Goal: Task Accomplishment & Management: Manage account settings

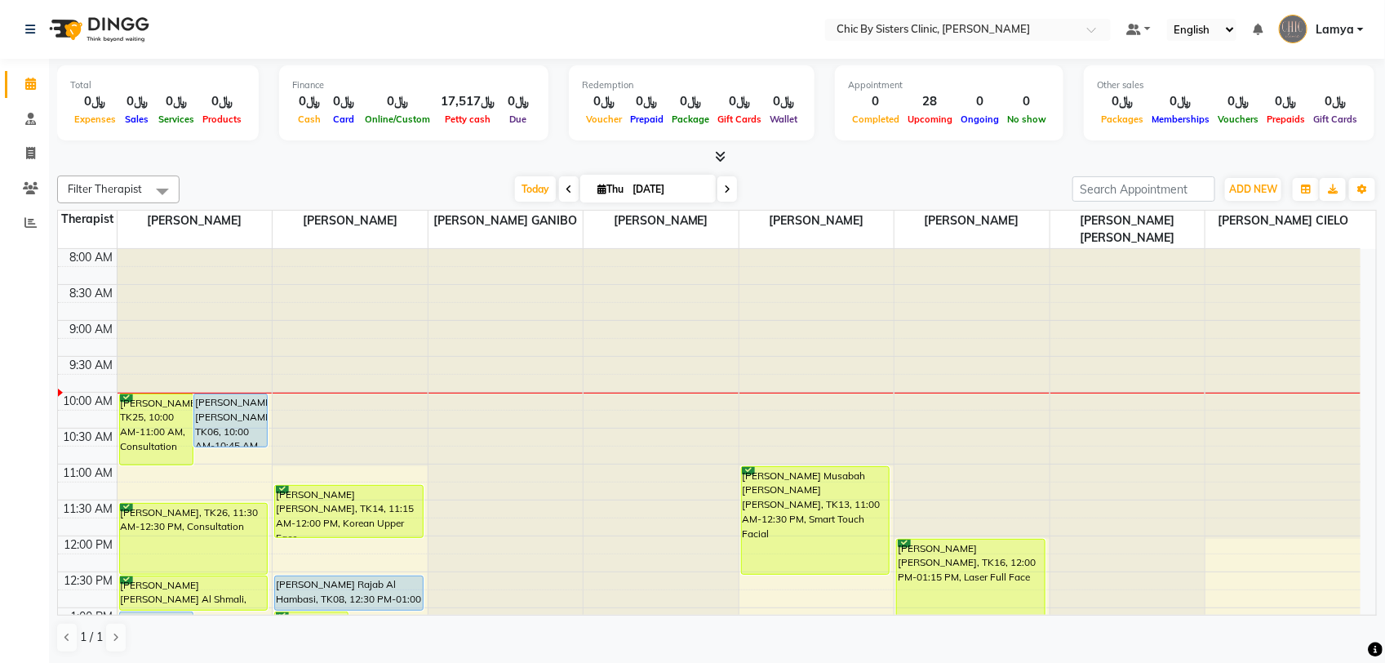
scroll to position [102, 0]
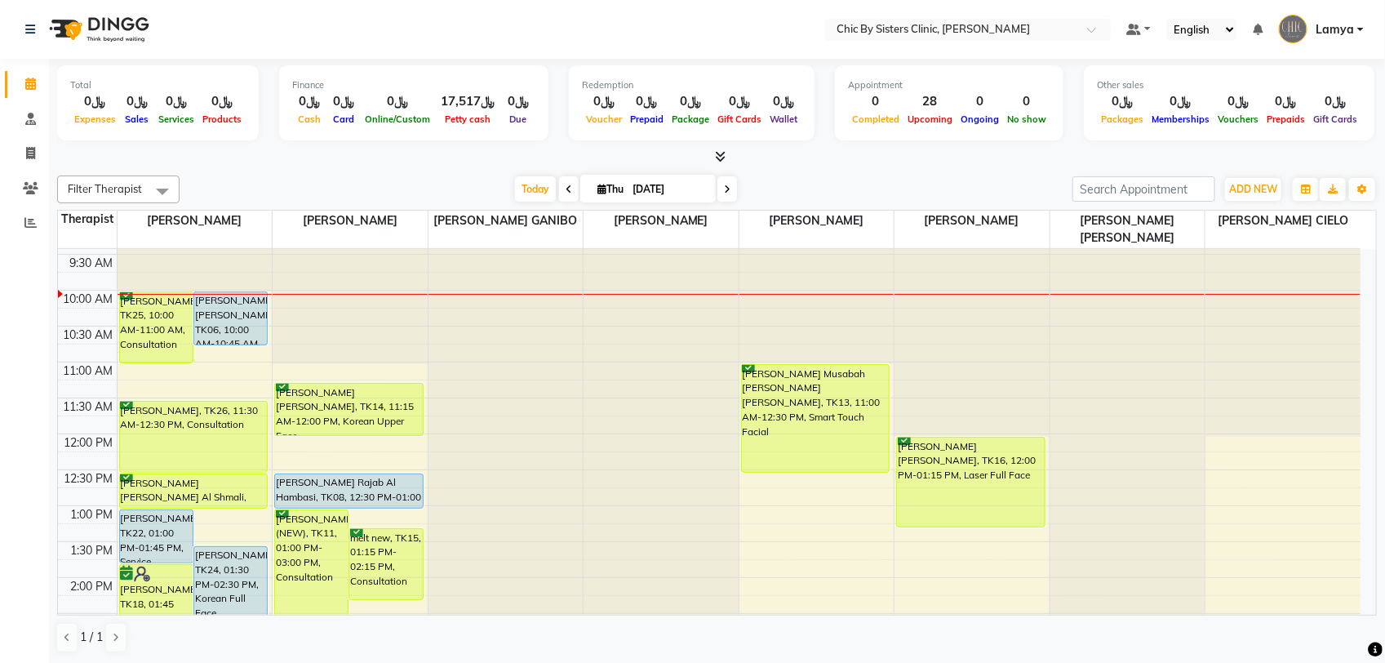
click at [724, 188] on icon at bounding box center [727, 189] width 7 height 10
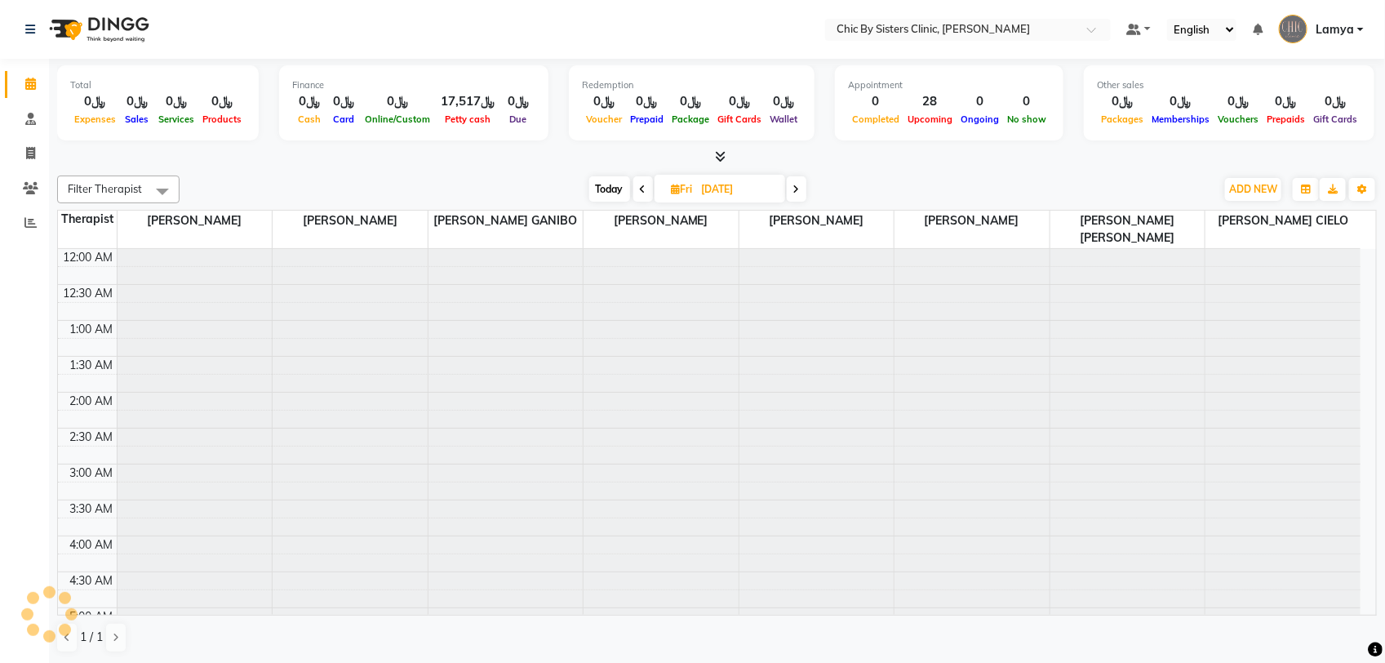
scroll to position [727, 0]
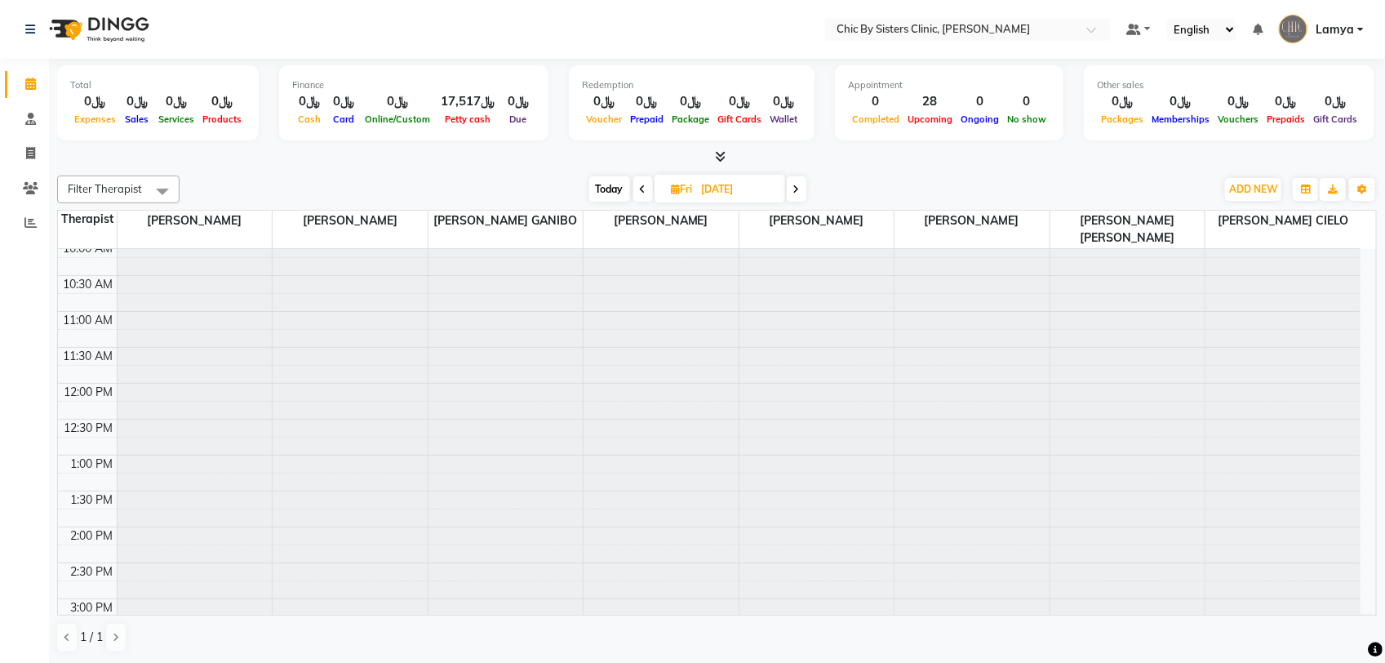
click at [798, 194] on icon at bounding box center [796, 189] width 7 height 10
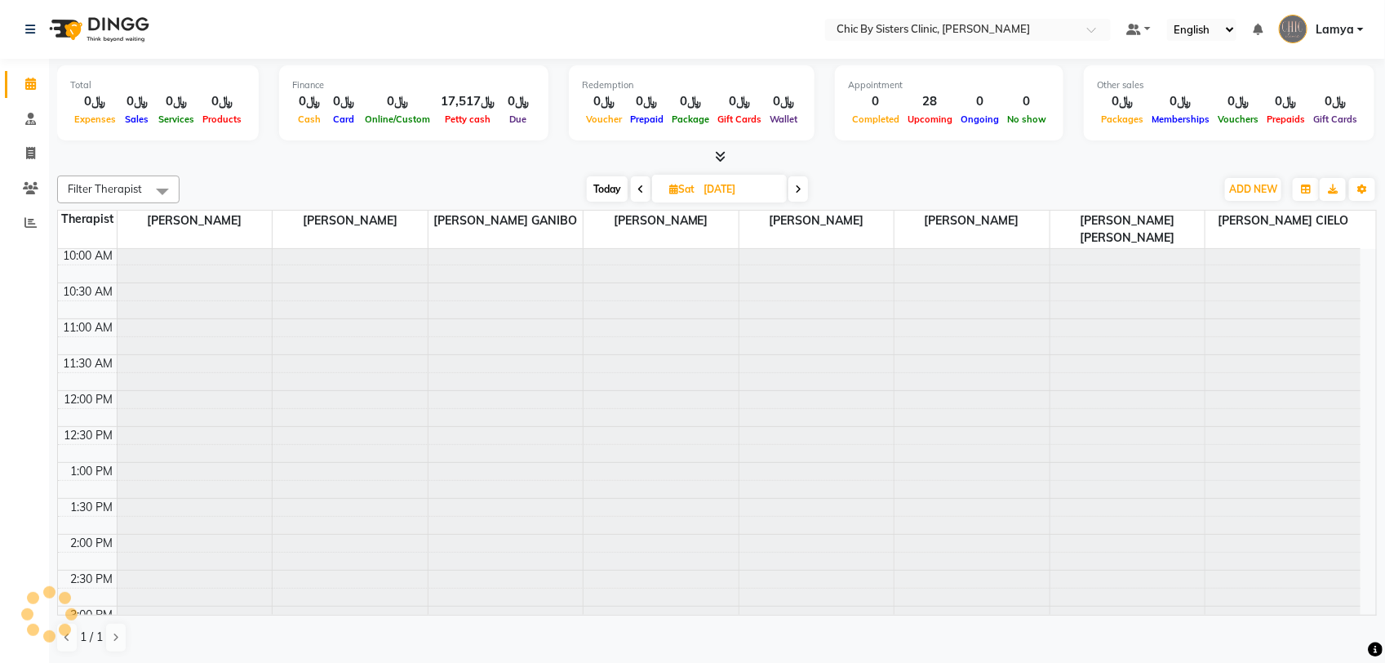
click at [798, 194] on icon at bounding box center [798, 189] width 7 height 10
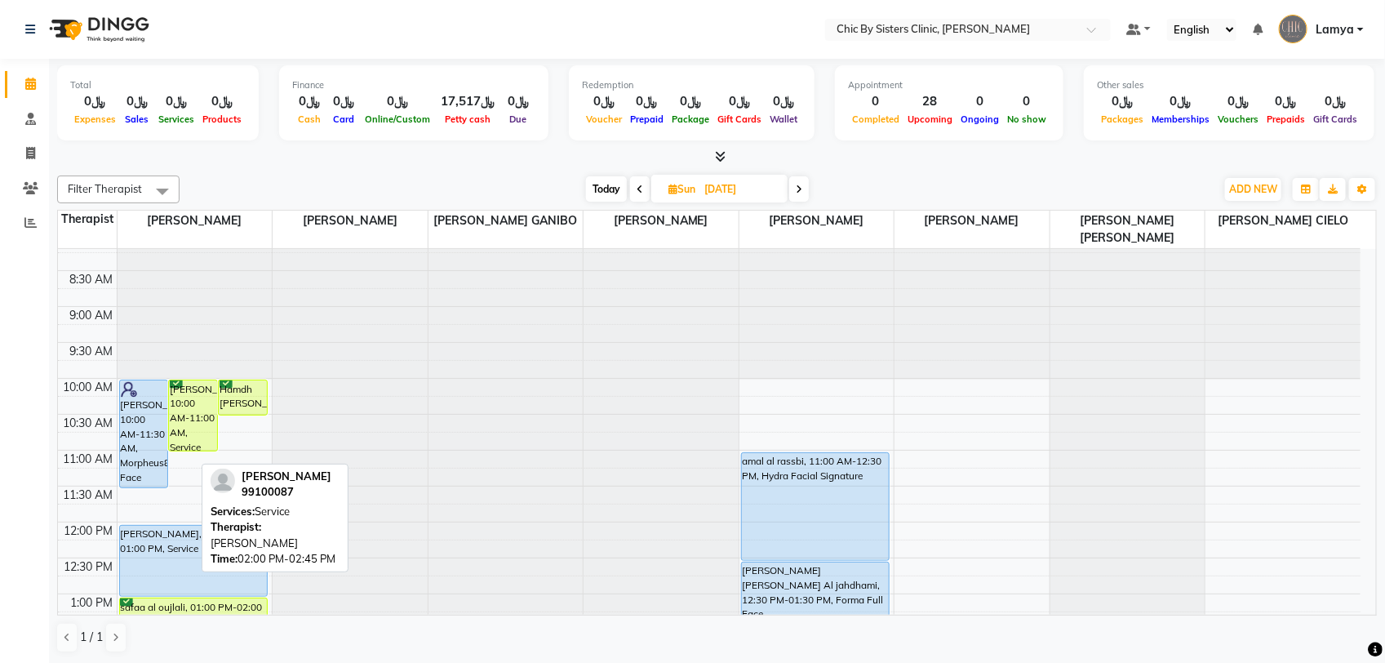
scroll to position [0, 0]
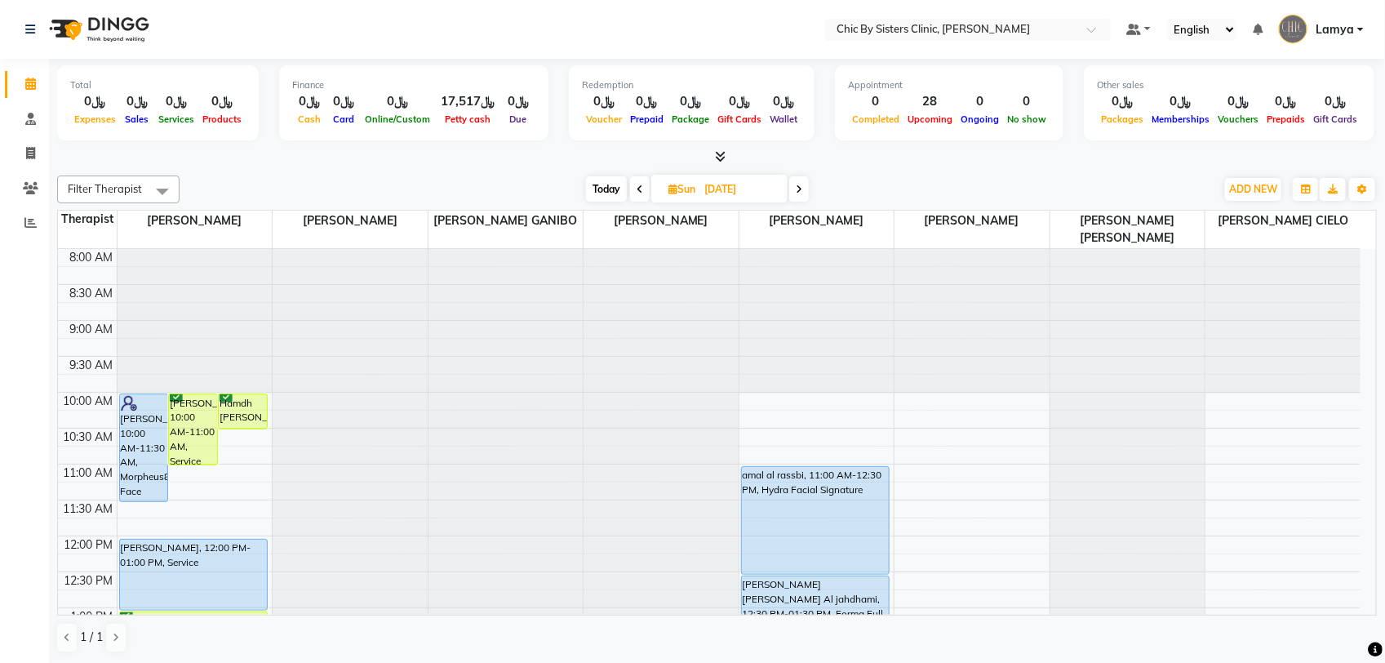
click at [605, 189] on span "Today" at bounding box center [606, 188] width 41 height 25
type input "[DATE]"
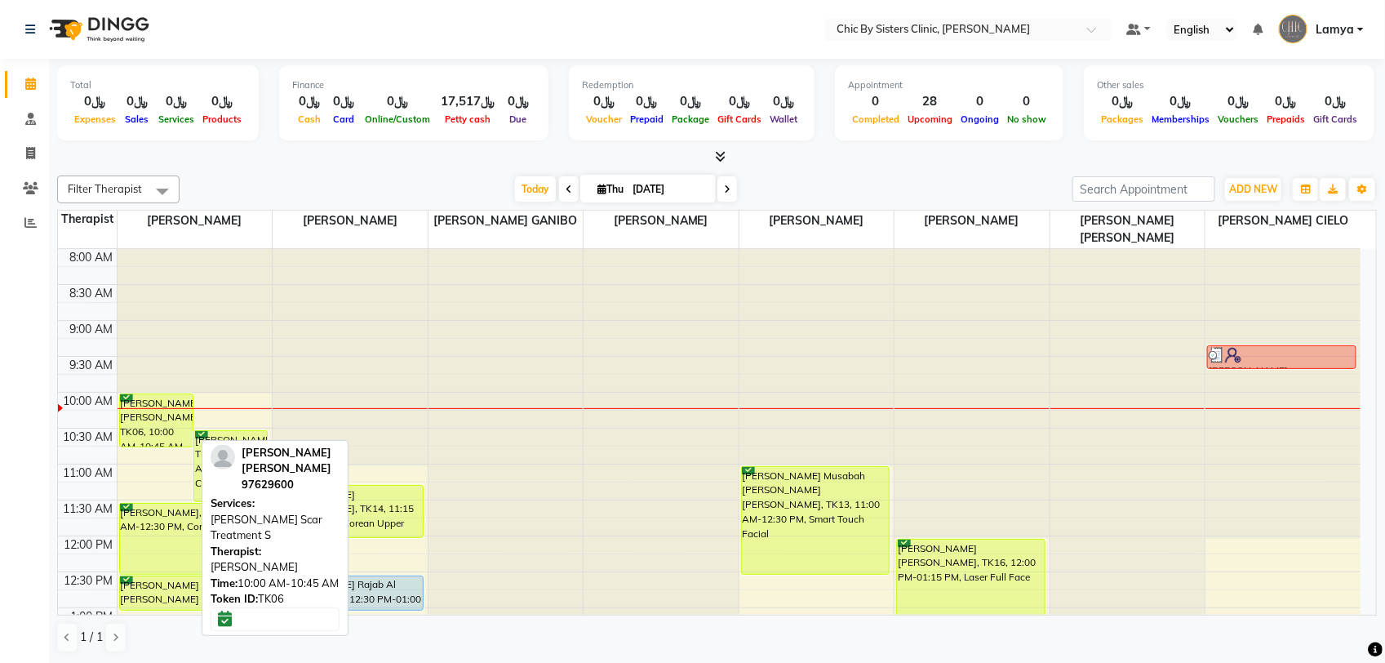
click at [135, 423] on div "[PERSON_NAME] [PERSON_NAME], TK06, 10:00 AM-10:45 AM, [PERSON_NAME] Treatment S" at bounding box center [156, 420] width 73 height 52
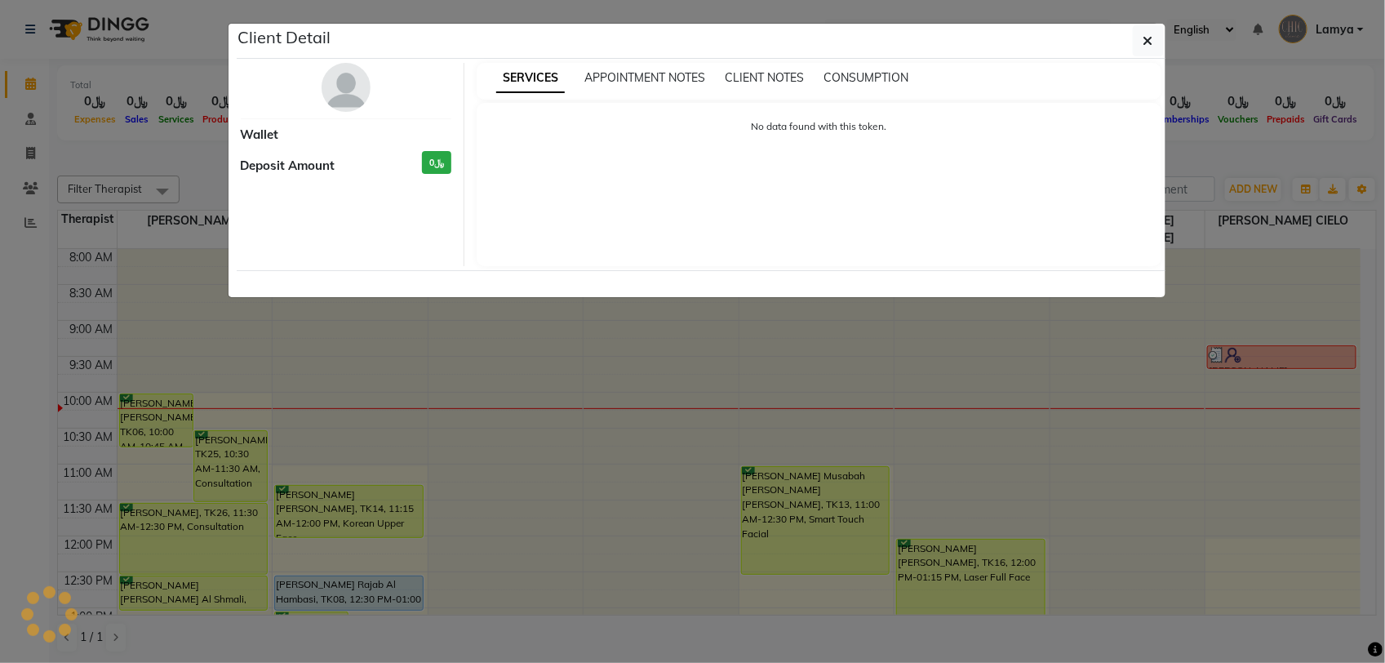
select select "6"
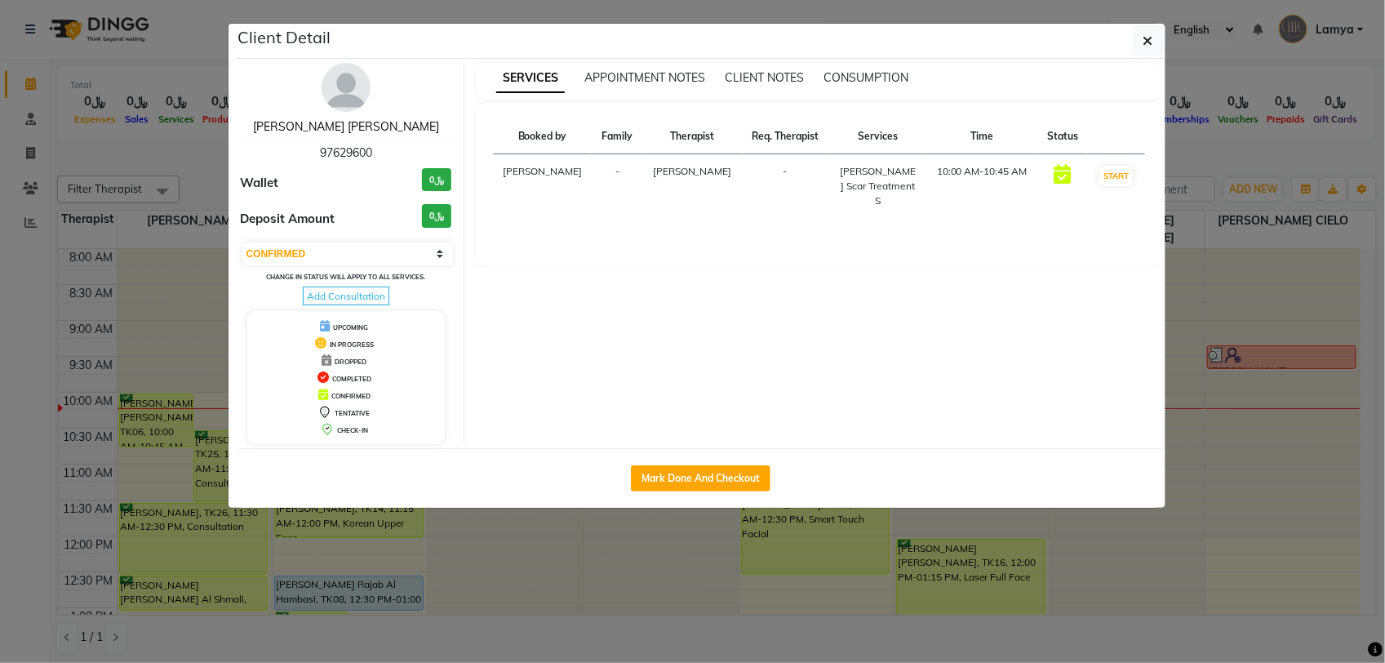
click at [320, 125] on link "[PERSON_NAME] [PERSON_NAME]" at bounding box center [346, 126] width 186 height 15
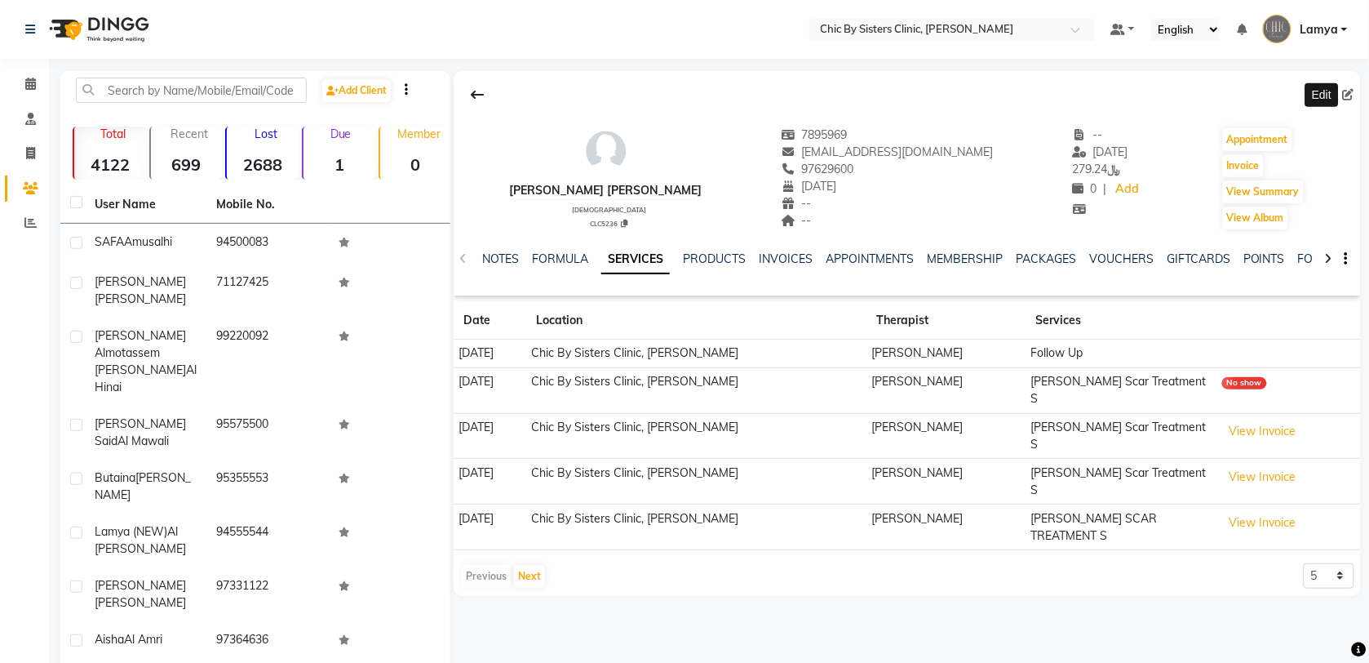
click at [1350, 94] on icon at bounding box center [1348, 94] width 11 height 11
select select "30"
select select "04"
select select "1987"
select select "[DEMOGRAPHIC_DATA]"
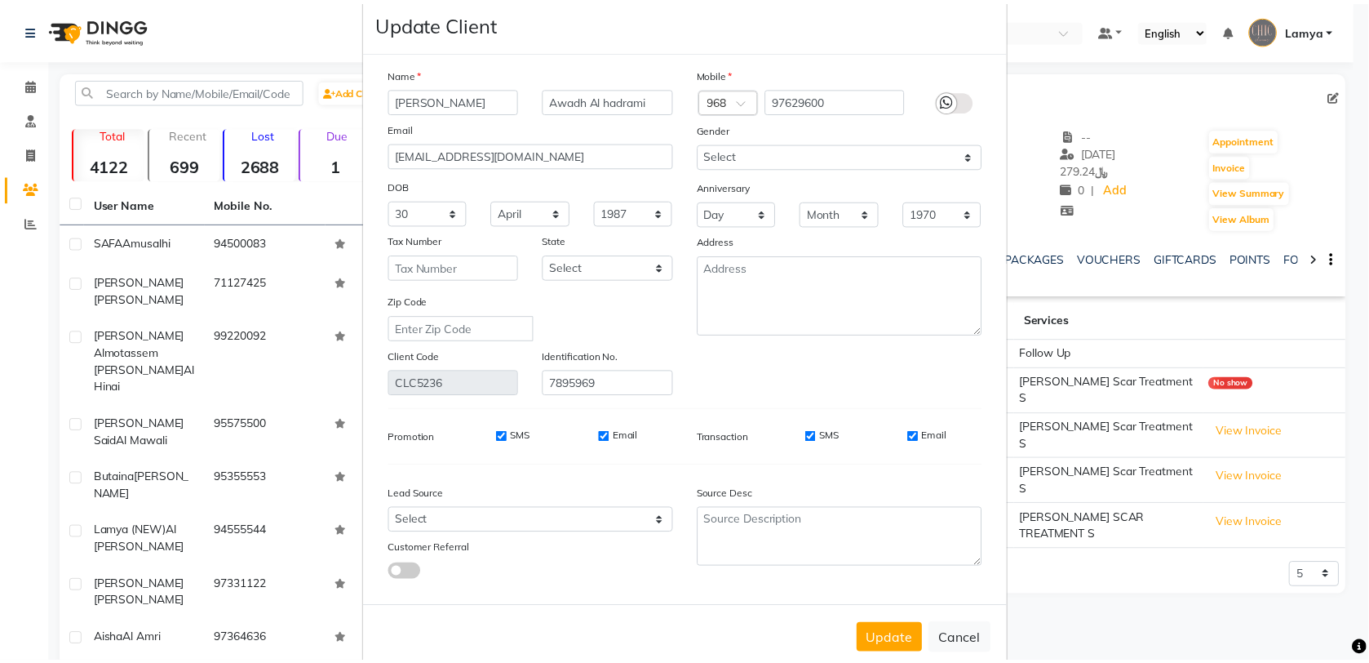
scroll to position [55, 0]
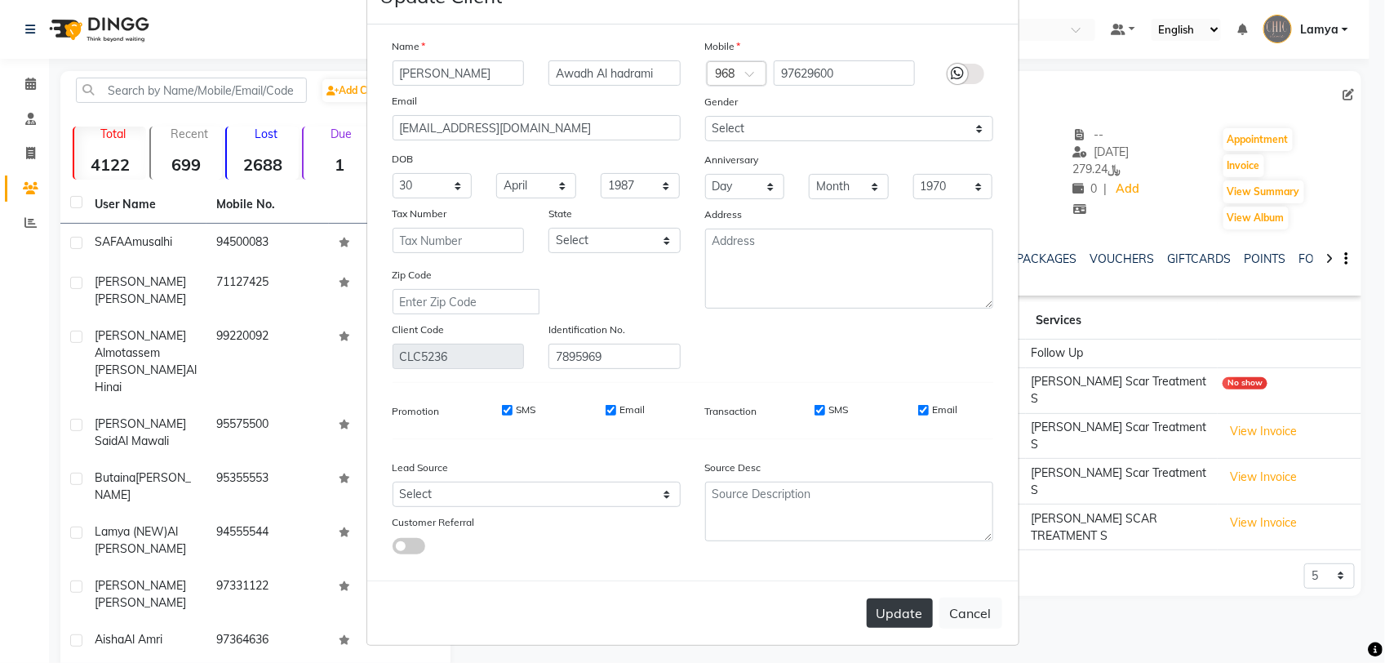
click at [881, 605] on button "Update" at bounding box center [900, 612] width 66 height 29
select select
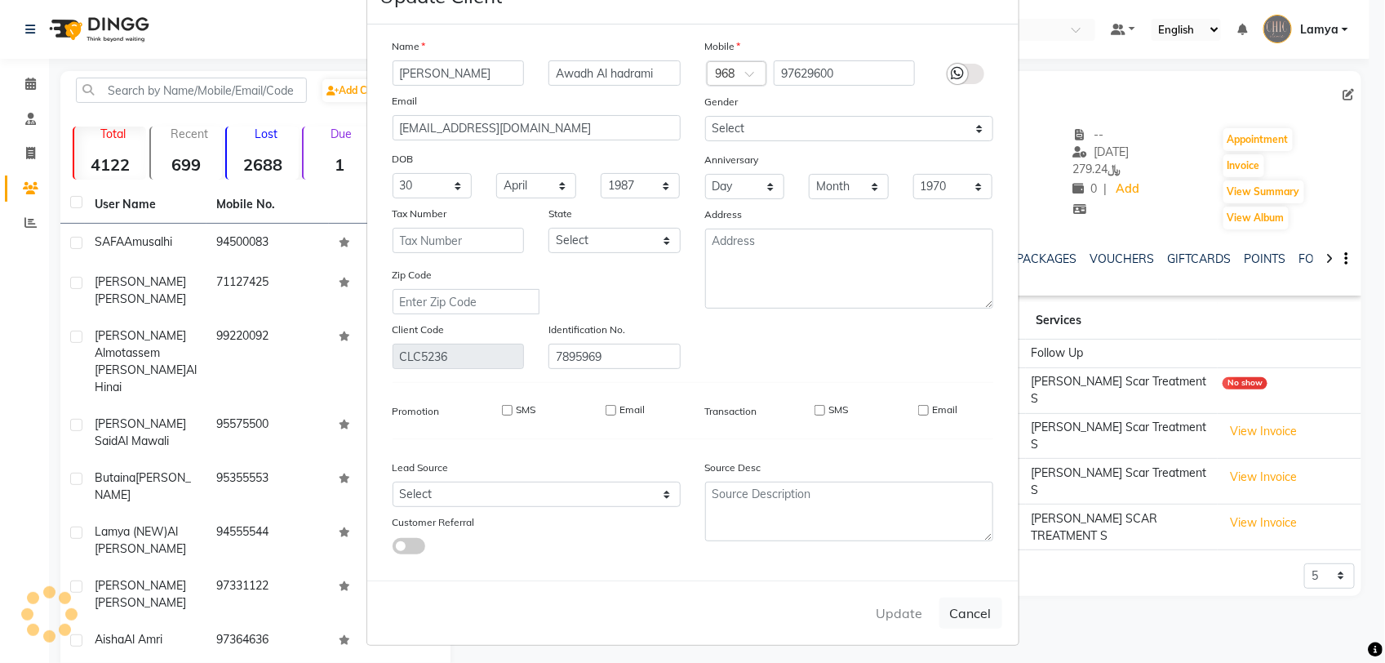
select select
checkbox input "false"
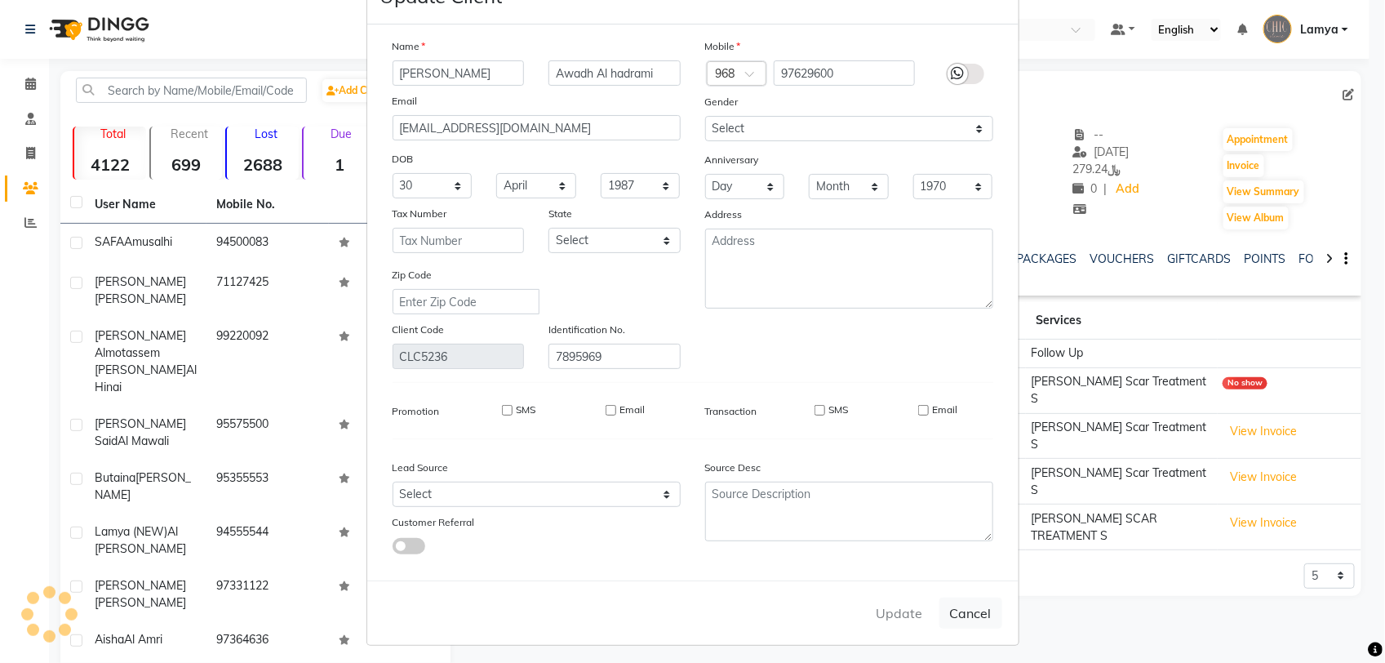
checkbox input "false"
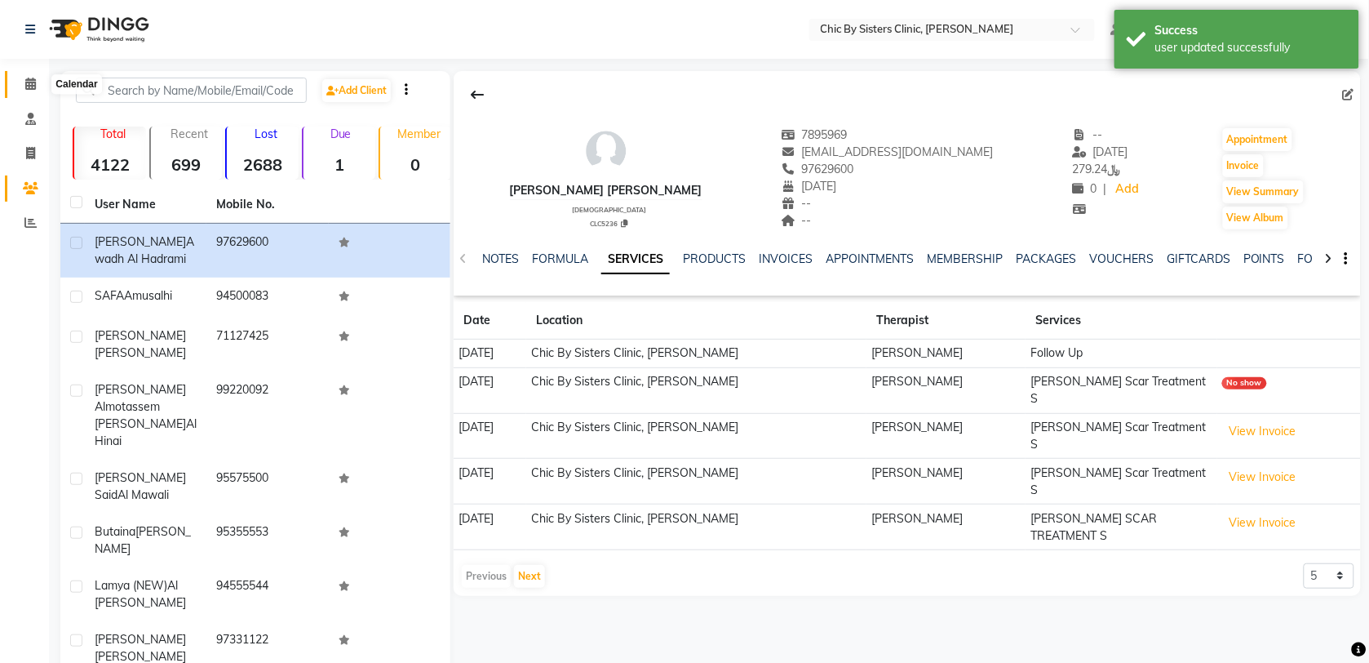
click at [29, 92] on span at bounding box center [30, 84] width 29 height 19
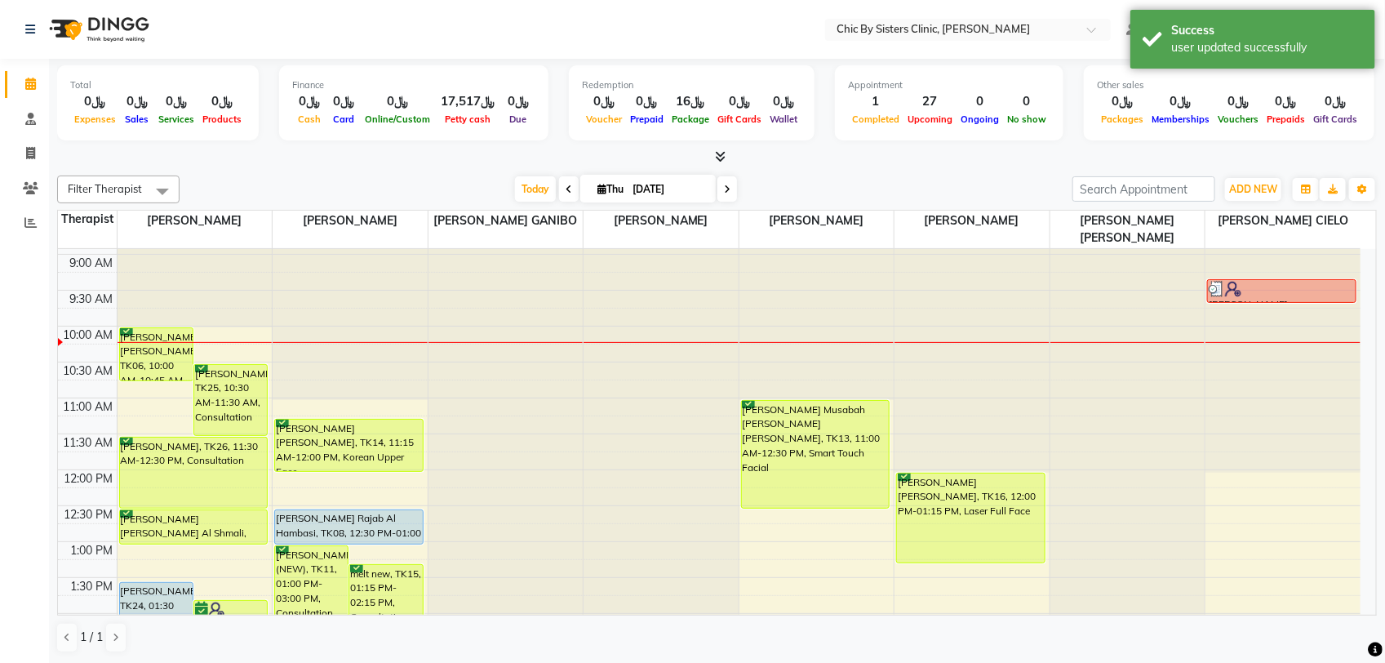
scroll to position [102, 0]
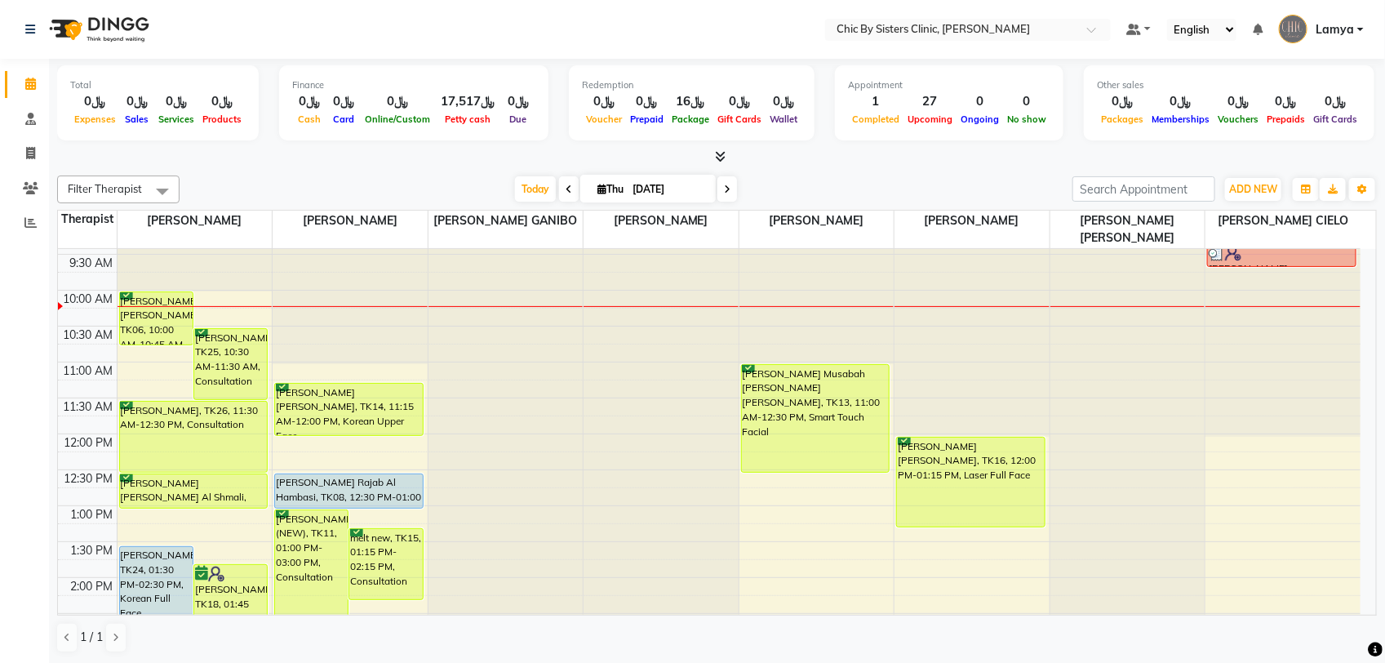
click at [1368, 27] on ul "Default Panel My Panel English ENGLISH Español العربية मराठी हिंदी ગુજરાતી தமிழ…" at bounding box center [1245, 29] width 253 height 27
click at [1352, 30] on span "Lamya" at bounding box center [1334, 29] width 38 height 17
click at [1302, 117] on link "Sign out" at bounding box center [1279, 116] width 149 height 25
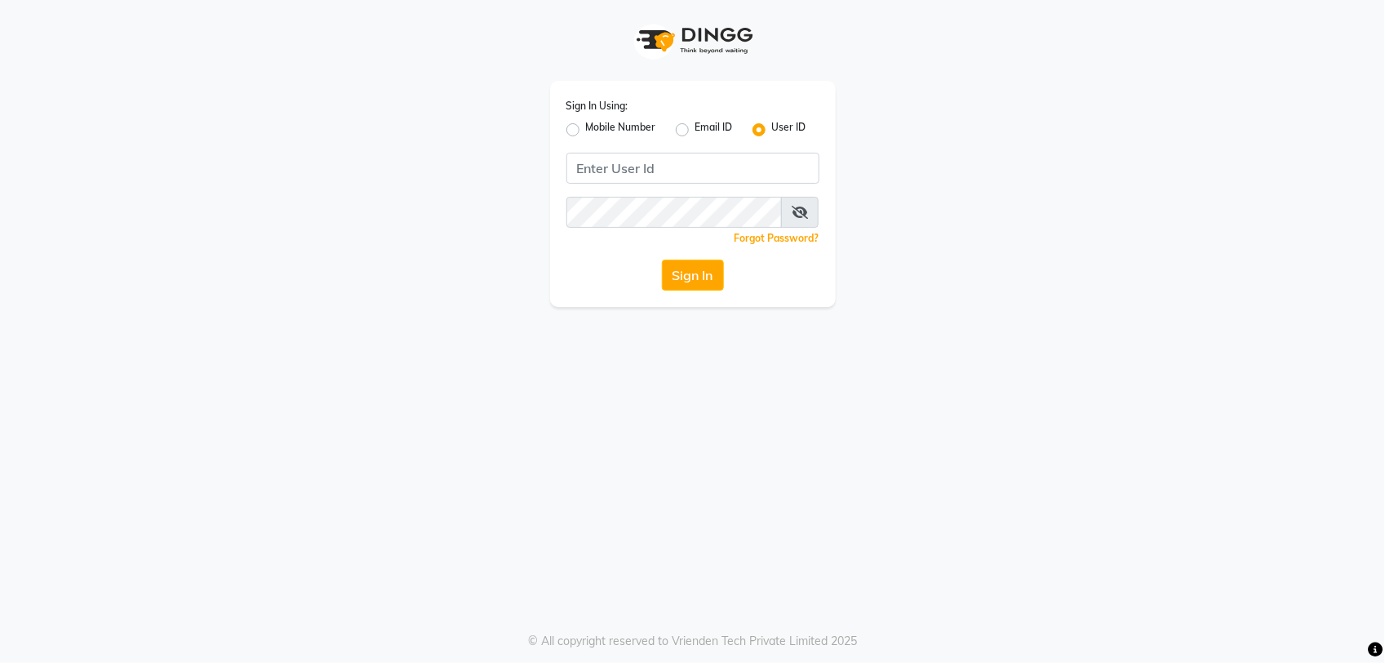
click at [586, 125] on label "Mobile Number" at bounding box center [621, 130] width 70 height 20
click at [586, 125] on input "Mobile Number" at bounding box center [591, 125] width 11 height 11
radio input "true"
radio input "false"
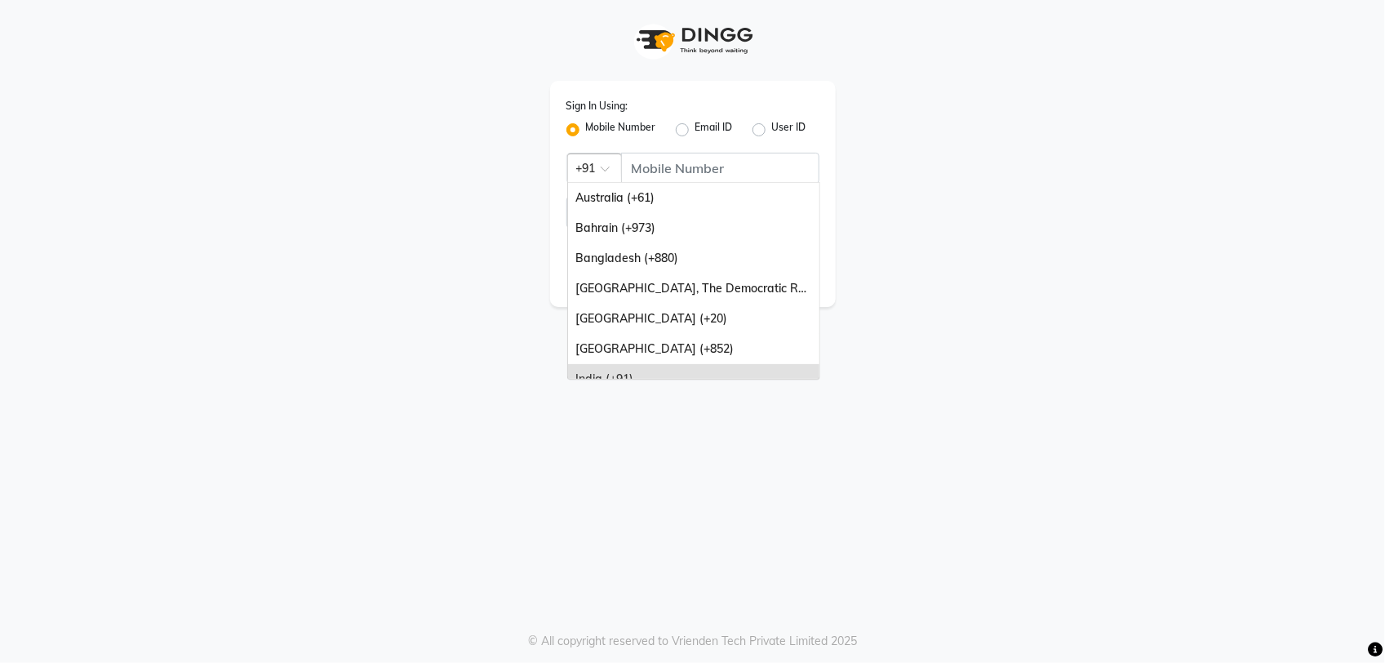
click at [618, 169] on span at bounding box center [611, 173] width 20 height 17
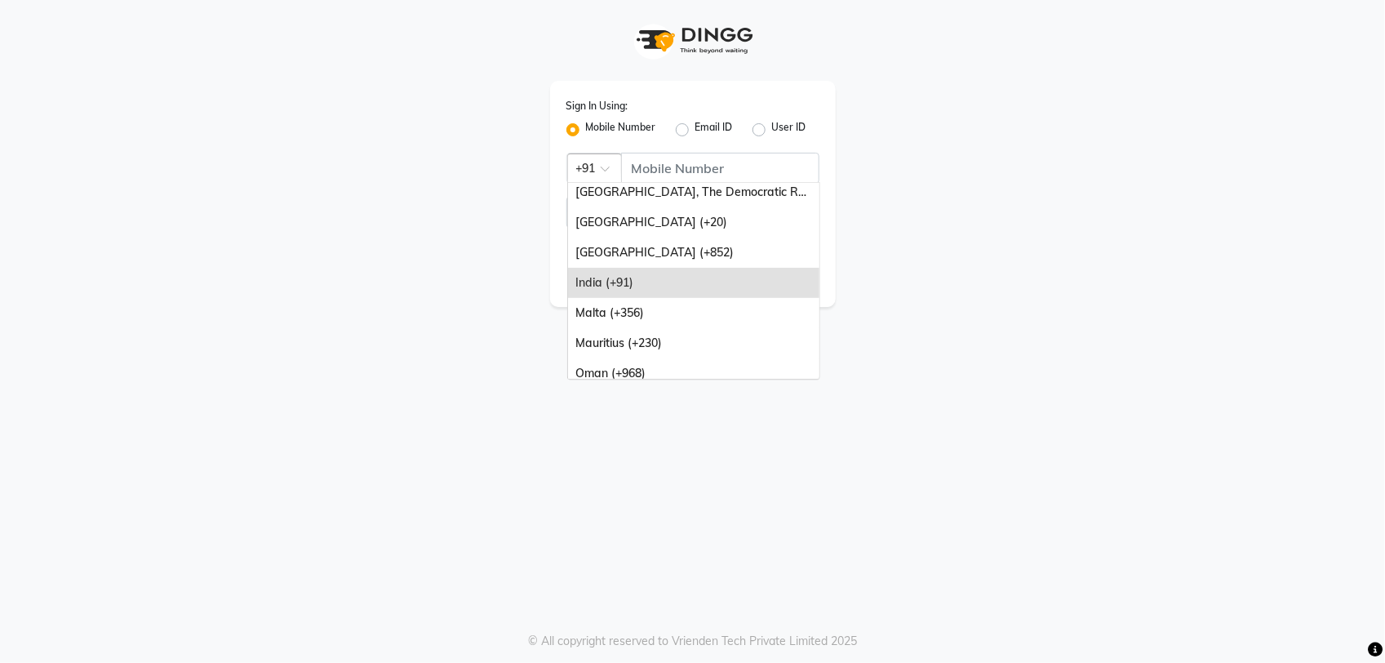
scroll to position [122, 0]
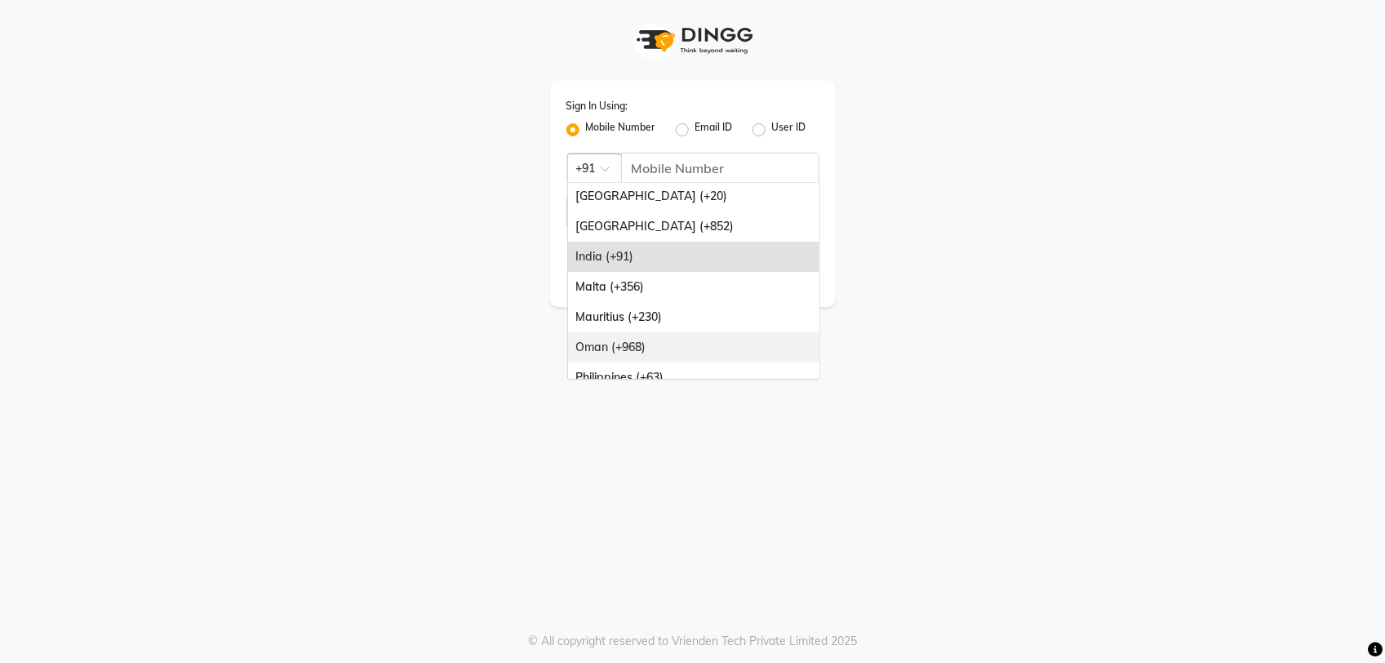
click at [678, 353] on div "Oman (+968)" at bounding box center [693, 347] width 251 height 30
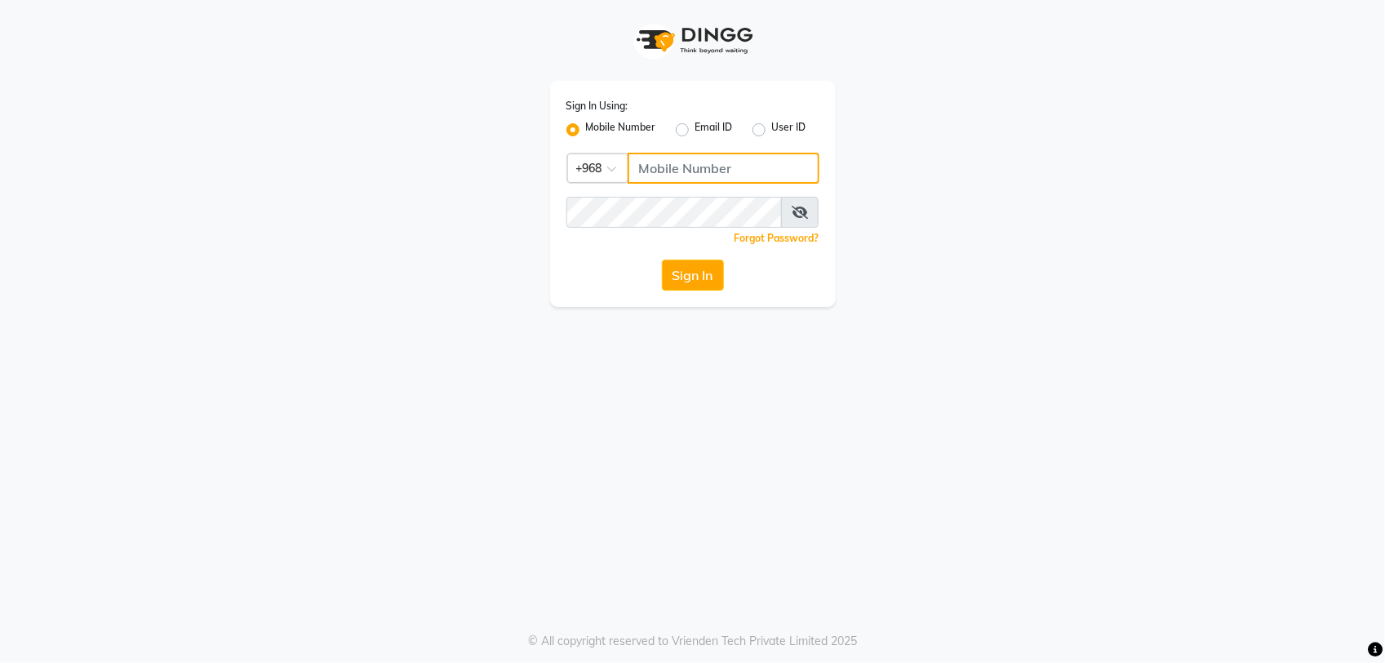
click at [711, 166] on input "Username" at bounding box center [723, 168] width 192 height 31
click at [707, 178] on input "Username" at bounding box center [723, 168] width 192 height 31
type input "92262732"
click at [670, 274] on button "Sign In" at bounding box center [693, 274] width 62 height 31
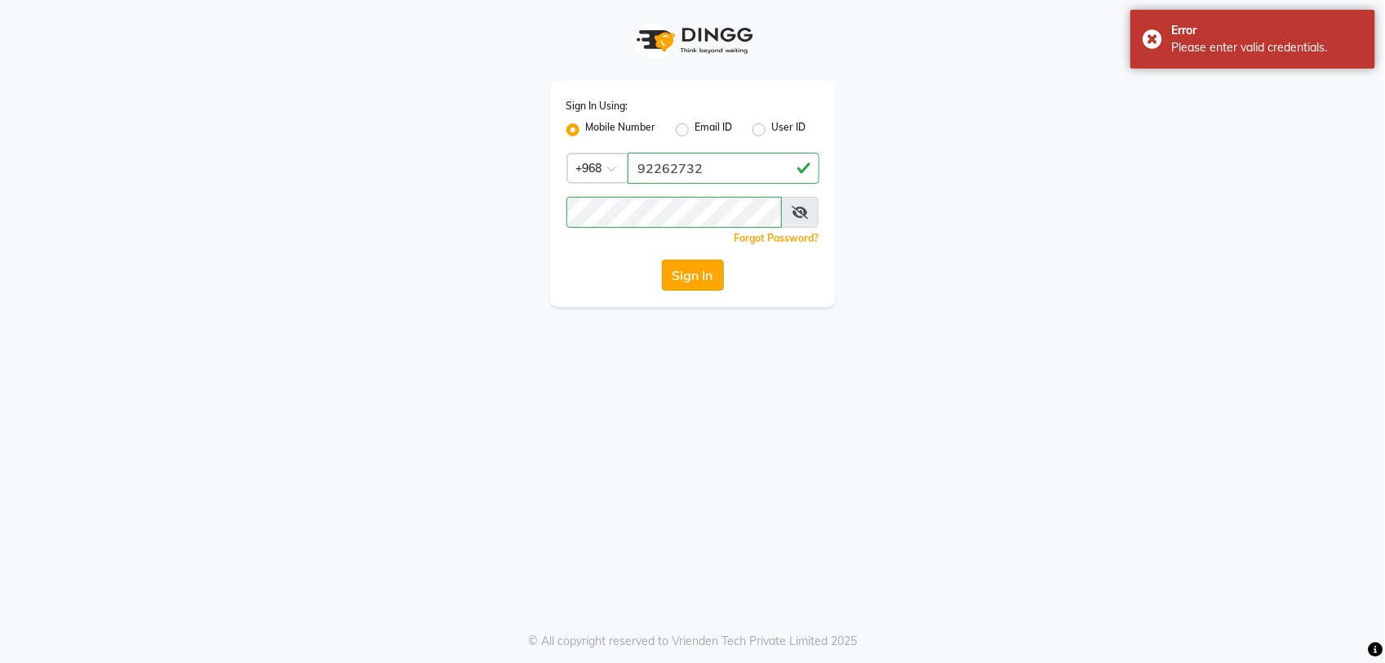
click at [707, 277] on button "Sign In" at bounding box center [693, 274] width 62 height 31
